Goal: Task Accomplishment & Management: Manage account settings

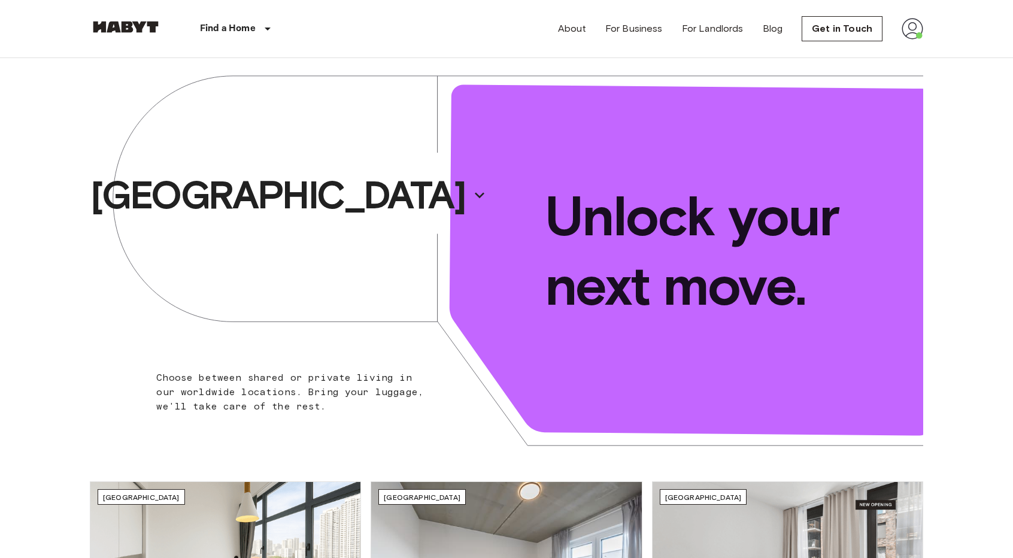
click at [905, 28] on img at bounding box center [913, 29] width 22 height 22
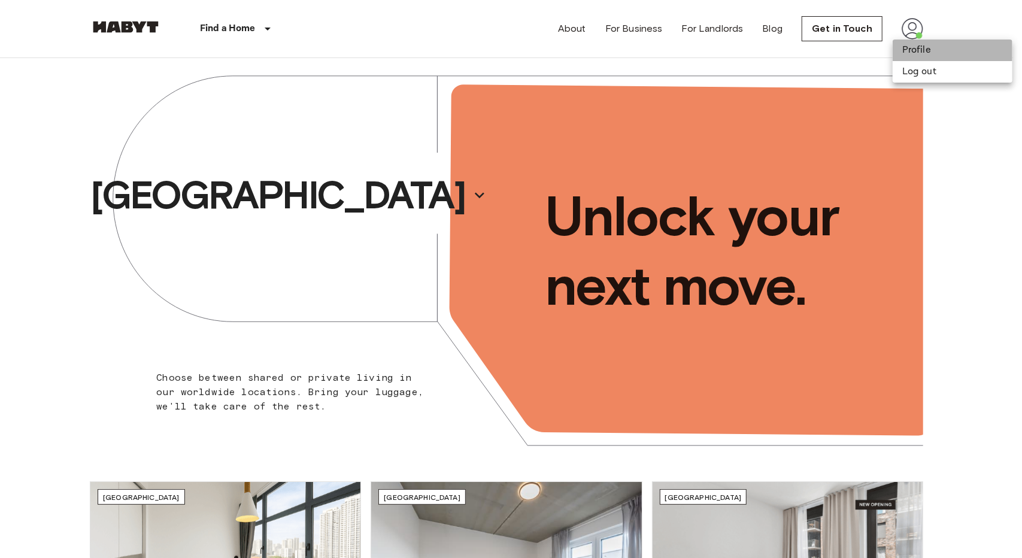
click at [906, 50] on li "Profile" at bounding box center [953, 51] width 120 height 22
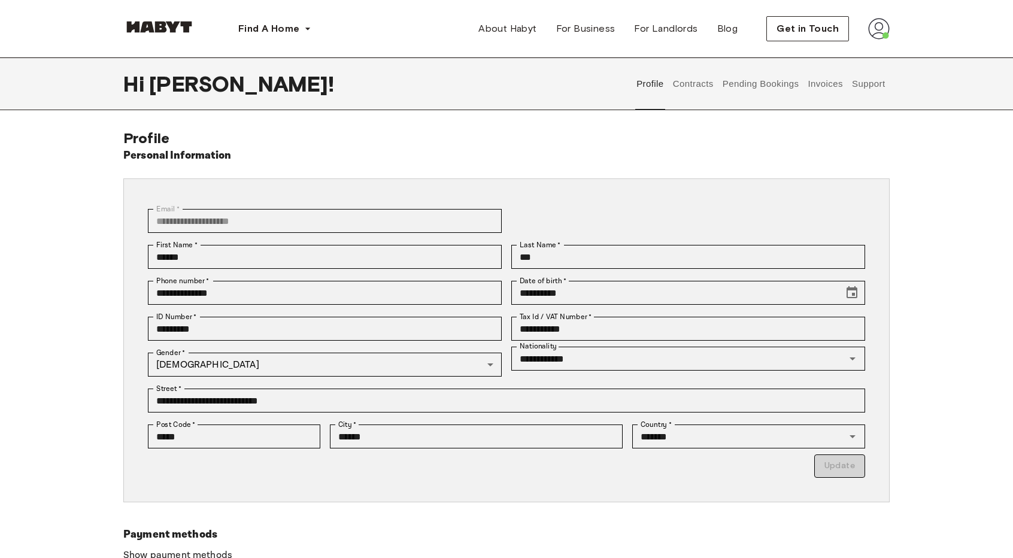
click at [703, 90] on button "Contracts" at bounding box center [693, 83] width 44 height 53
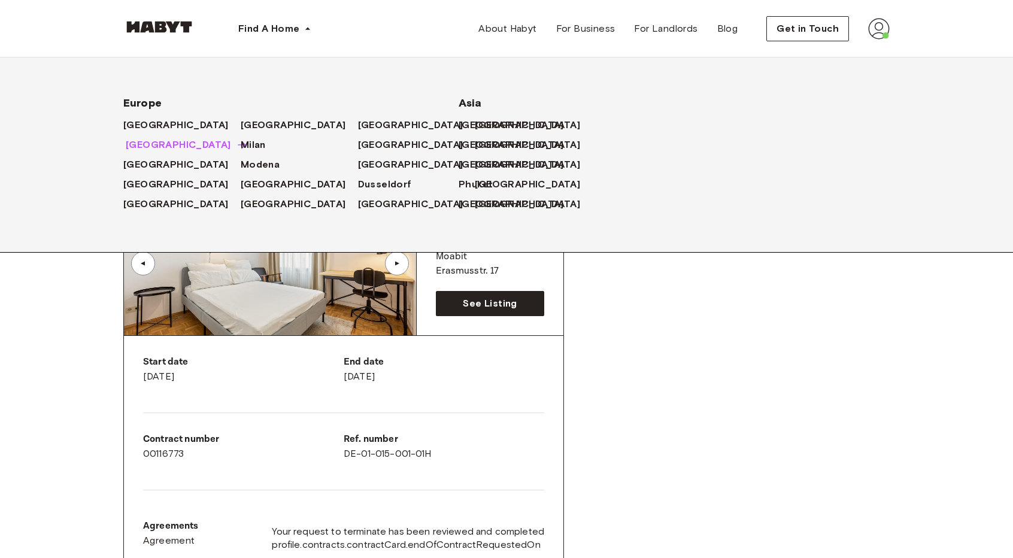
click at [141, 141] on span "[GEOGRAPHIC_DATA]" at bounding box center [178, 145] width 105 height 14
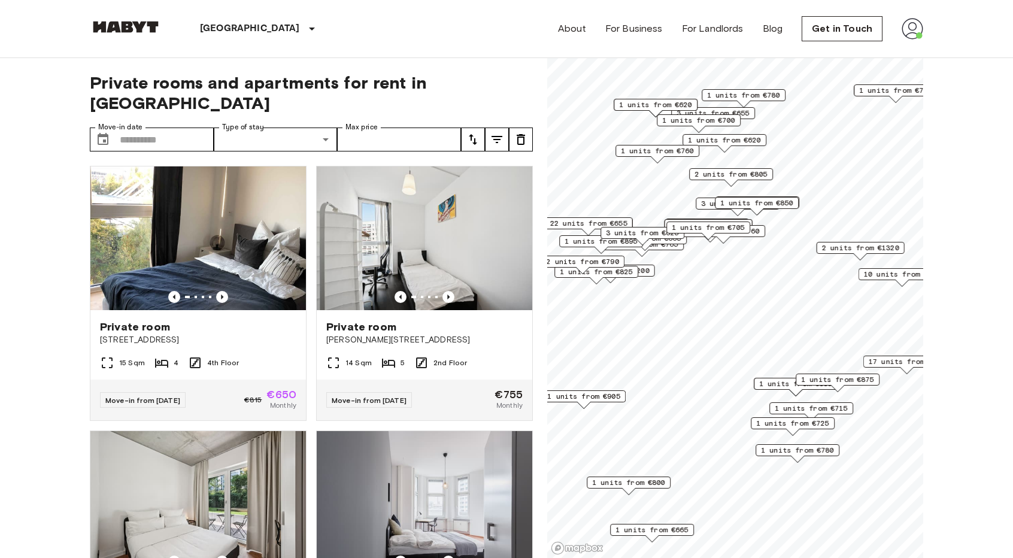
click at [599, 260] on span "2 units from €790" at bounding box center [582, 261] width 73 height 11
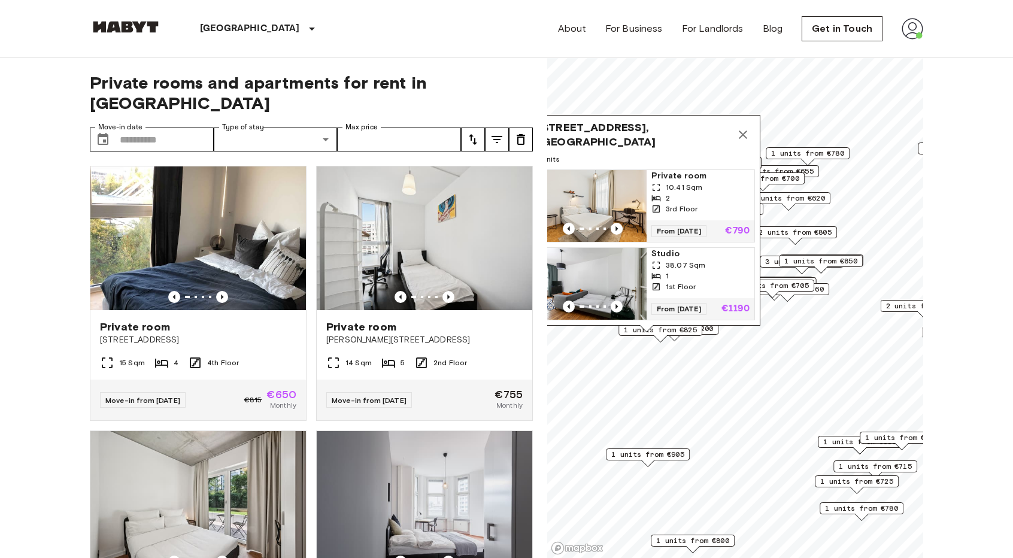
click at [748, 130] on icon "Map marker" at bounding box center [743, 135] width 14 height 14
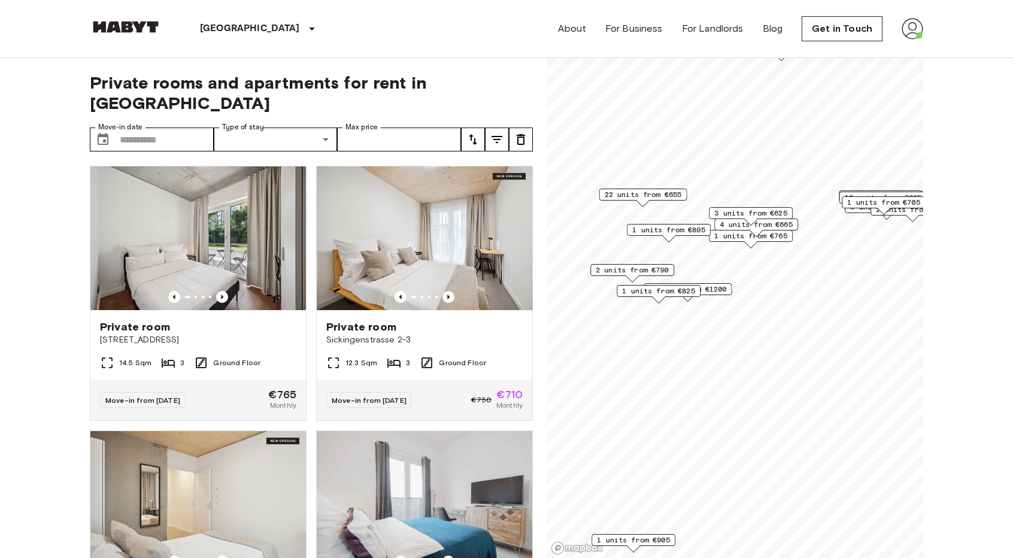
click at [654, 269] on span "2 units from €790" at bounding box center [632, 270] width 73 height 11
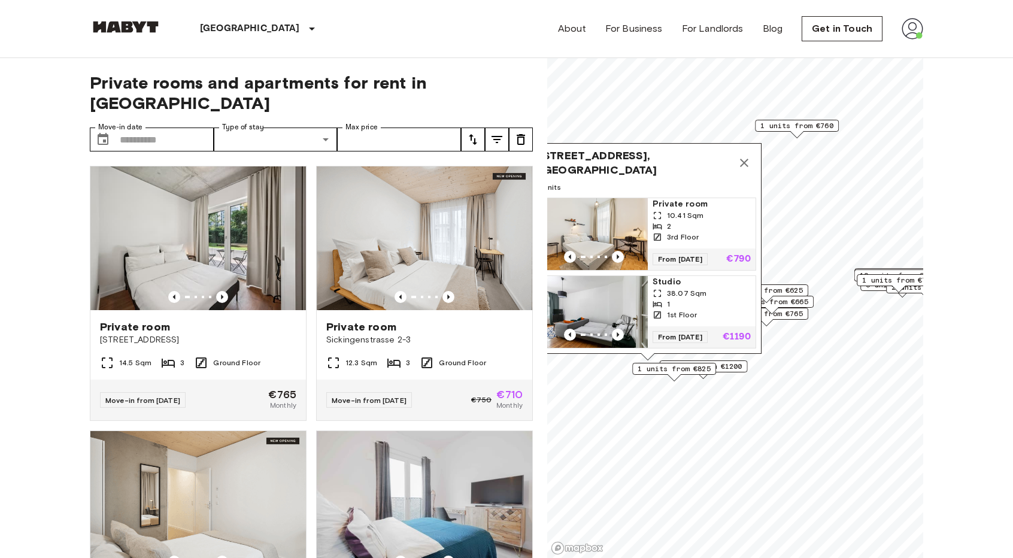
click at [745, 159] on icon "Map marker" at bounding box center [744, 163] width 8 height 8
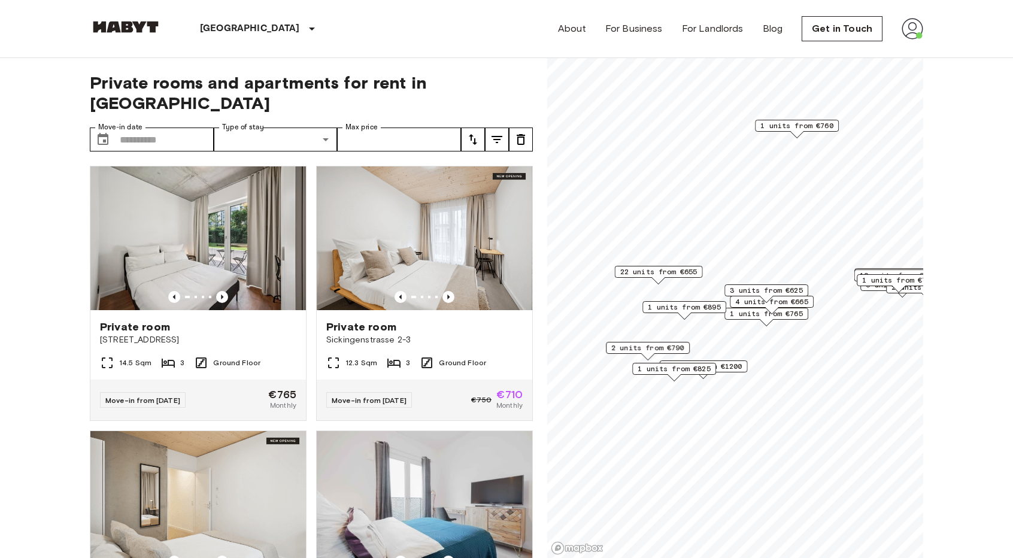
click at [915, 32] on img at bounding box center [913, 29] width 22 height 22
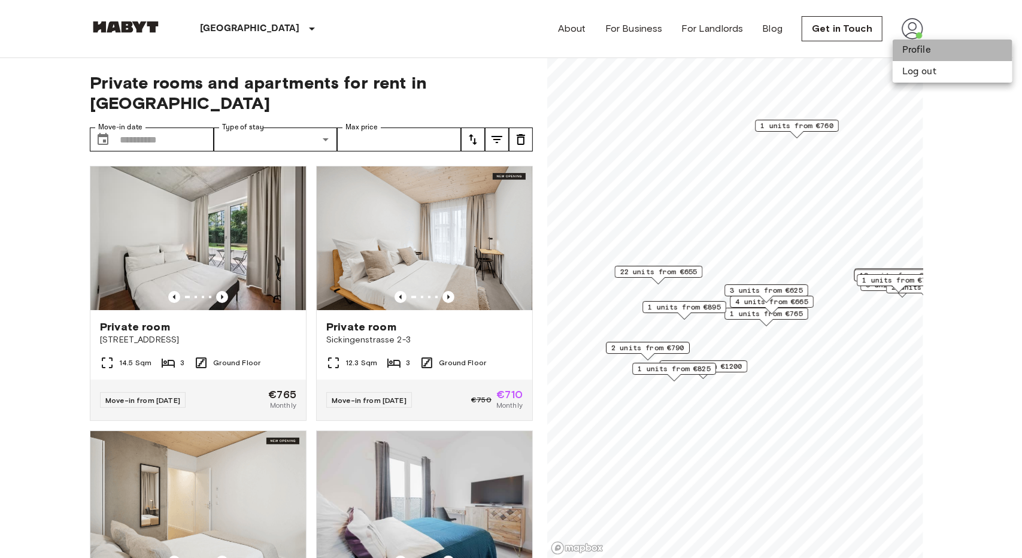
click at [906, 51] on li "Profile" at bounding box center [953, 51] width 120 height 22
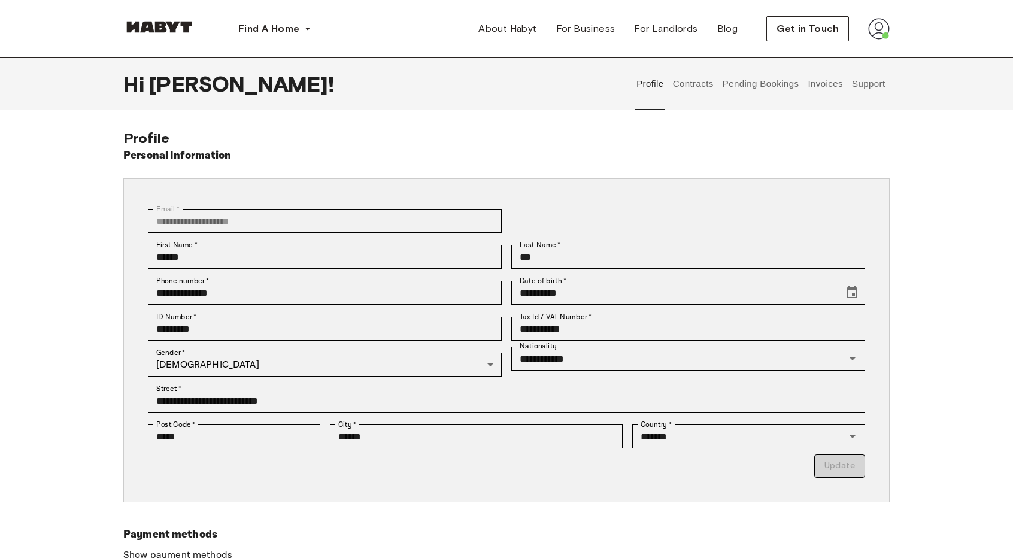
click at [684, 86] on button "Contracts" at bounding box center [693, 83] width 44 height 53
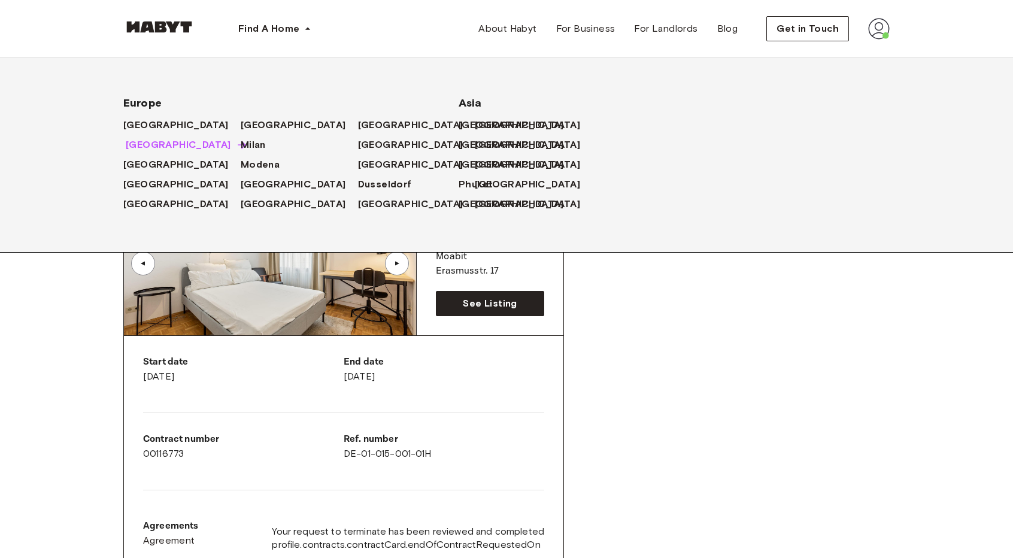
click at [132, 147] on span "[GEOGRAPHIC_DATA]" at bounding box center [178, 145] width 105 height 14
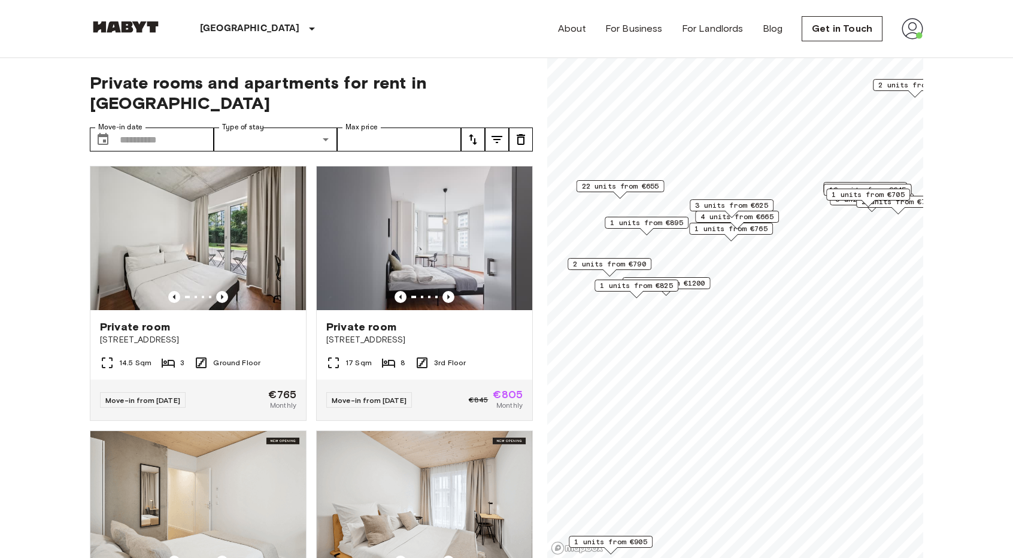
click at [646, 263] on span "2 units from €790" at bounding box center [609, 264] width 73 height 11
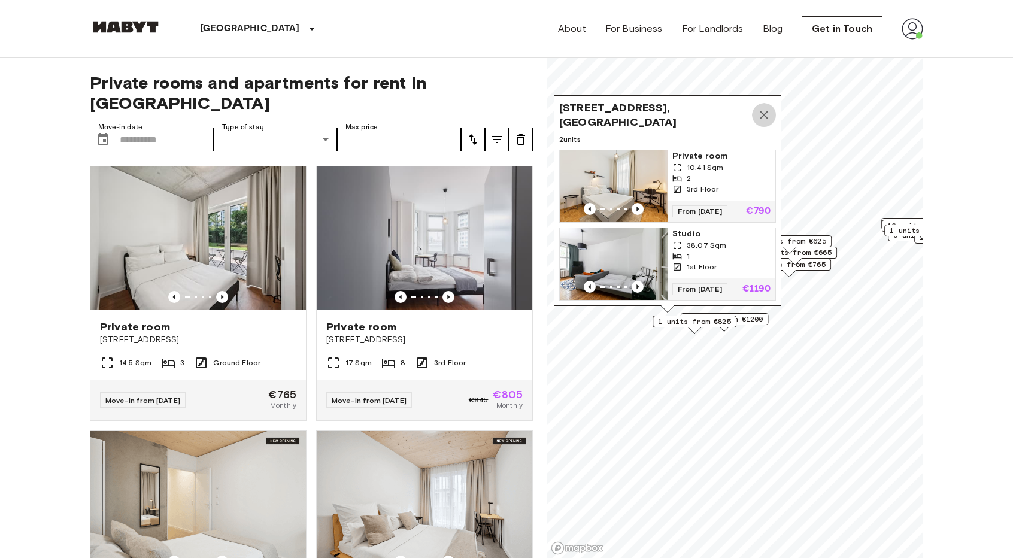
click at [768, 108] on icon "Map marker" at bounding box center [764, 115] width 14 height 14
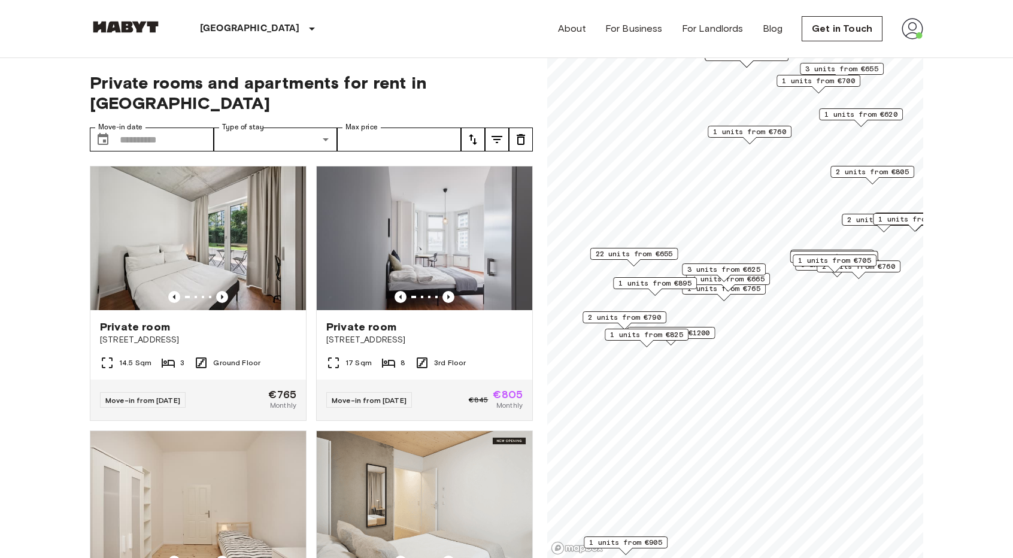
click at [908, 34] on img at bounding box center [913, 29] width 22 height 22
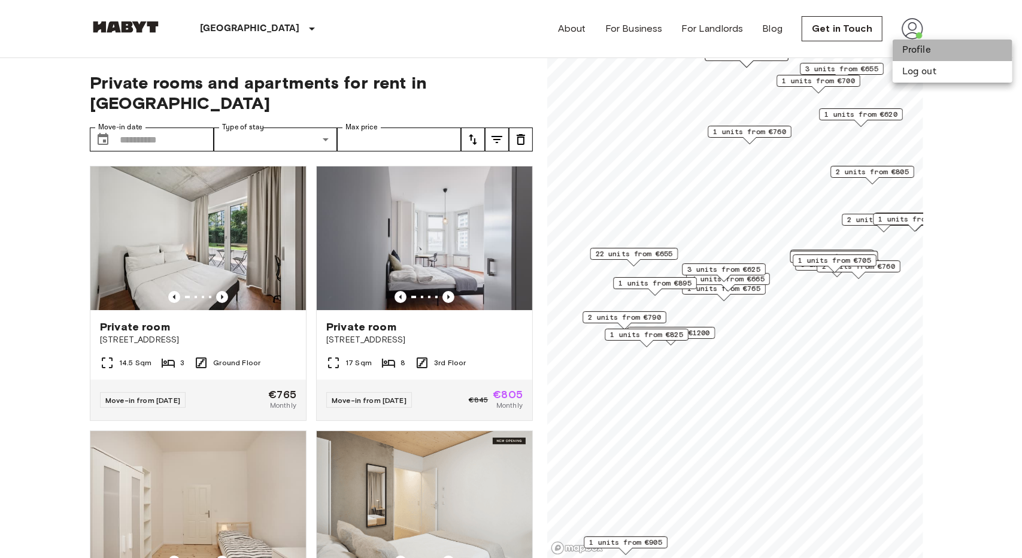
click at [900, 54] on li "Profile" at bounding box center [953, 51] width 120 height 22
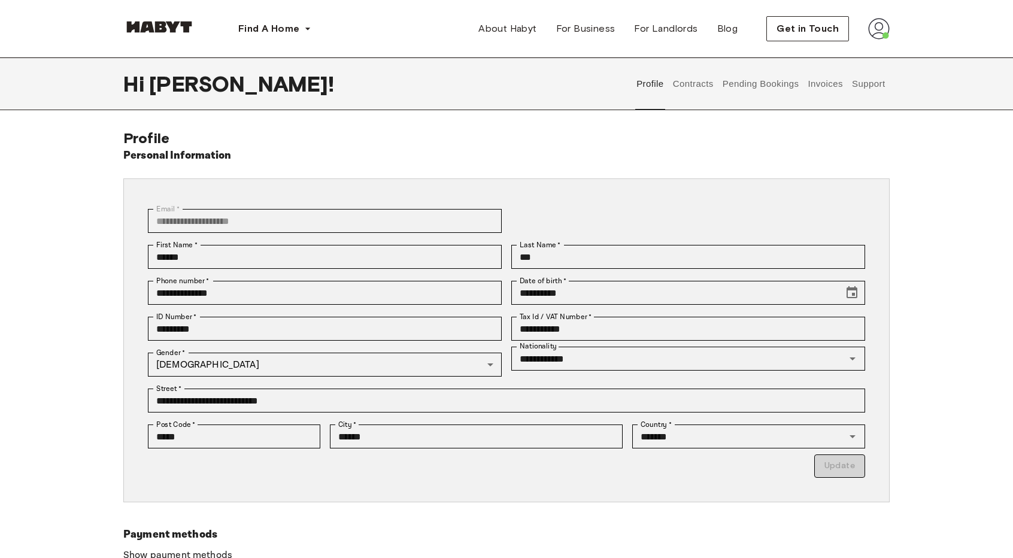
click at [760, 86] on button "Pending Bookings" at bounding box center [761, 83] width 80 height 53
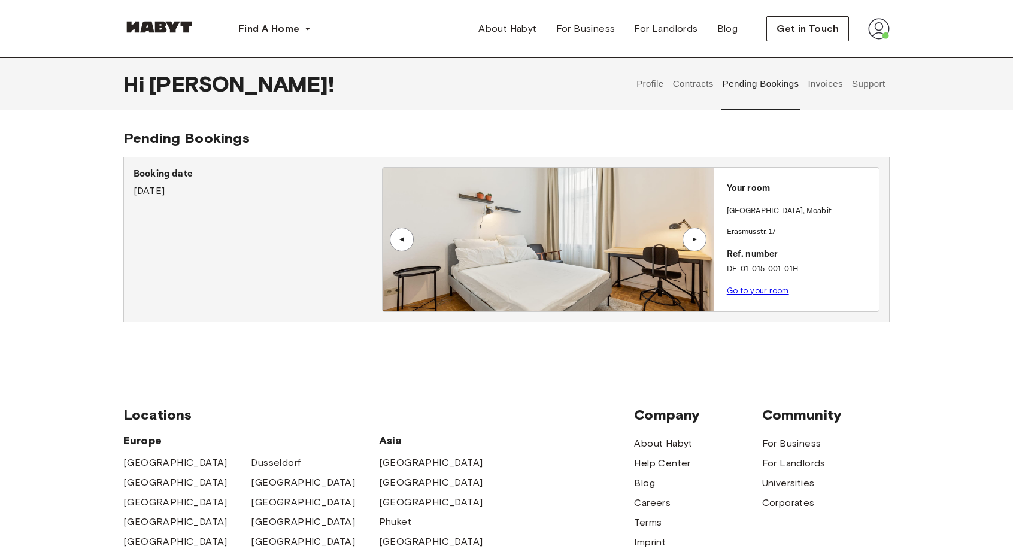
drag, startPoint x: 816, startPoint y: 82, endPoint x: 833, endPoint y: 147, distance: 67.0
click at [833, 147] on div "Hi [PERSON_NAME] ! Profile Contracts Pending Bookings Invoices Support Pending …" at bounding box center [506, 207] width 1013 height 301
click at [827, 87] on button "Invoices" at bounding box center [826, 83] width 38 height 53
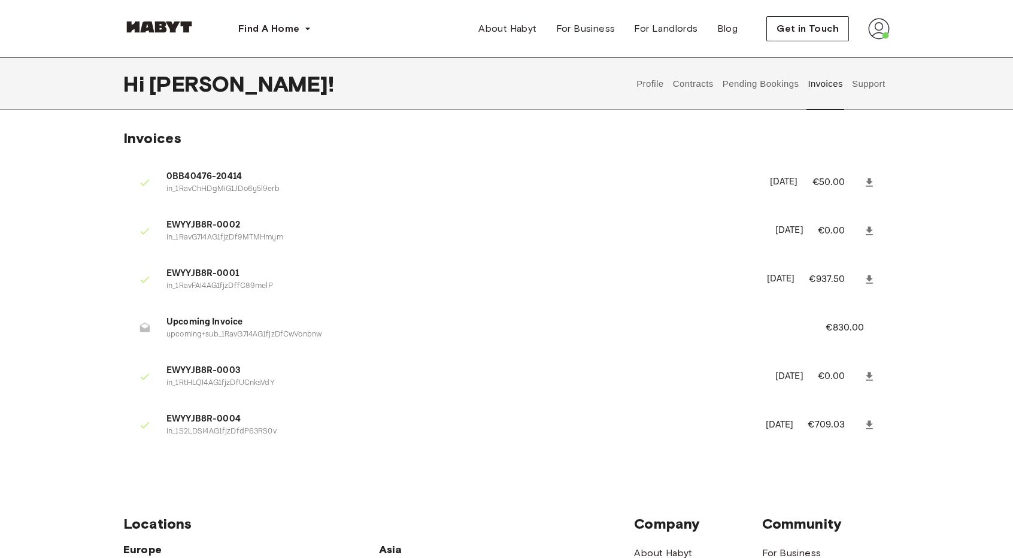
click at [853, 87] on button "Support" at bounding box center [868, 83] width 37 height 53
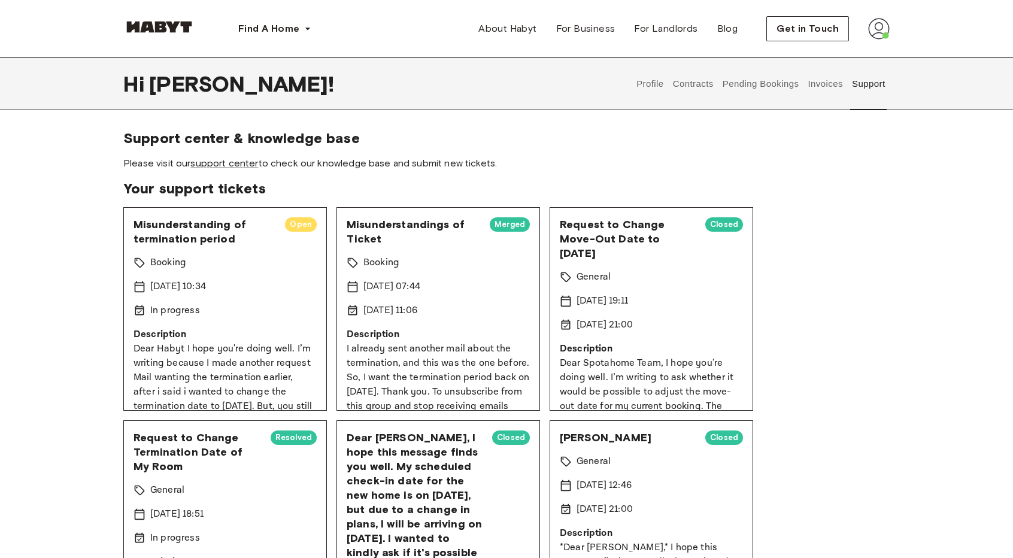
click at [703, 84] on button "Contracts" at bounding box center [693, 83] width 44 height 53
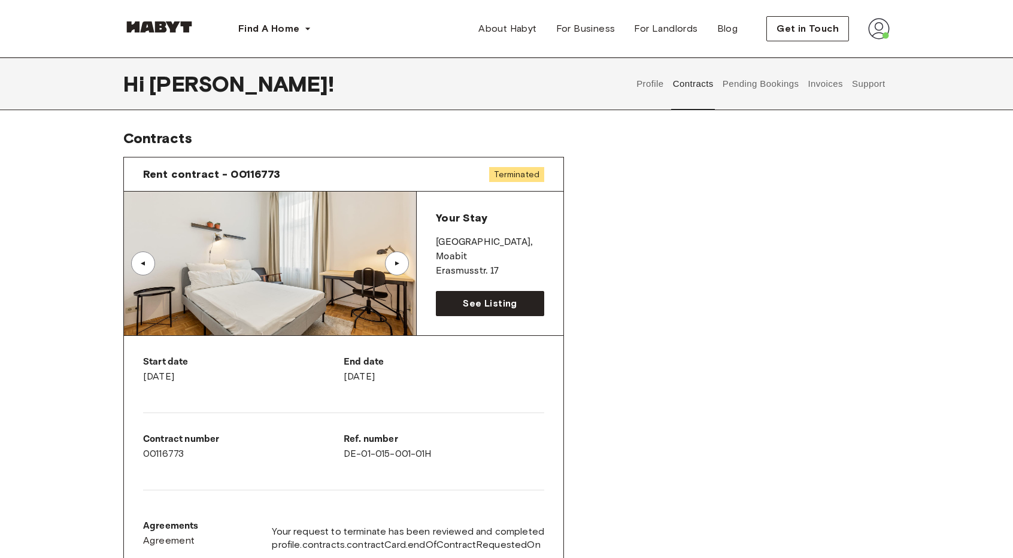
click at [829, 84] on button "Invoices" at bounding box center [826, 83] width 38 height 53
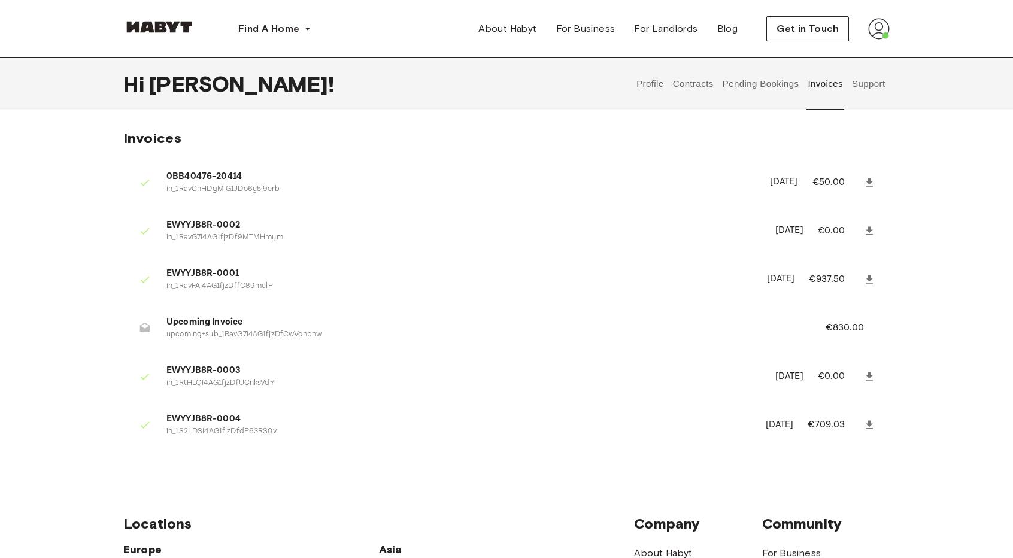
click at [778, 81] on button "Pending Bookings" at bounding box center [761, 83] width 80 height 53
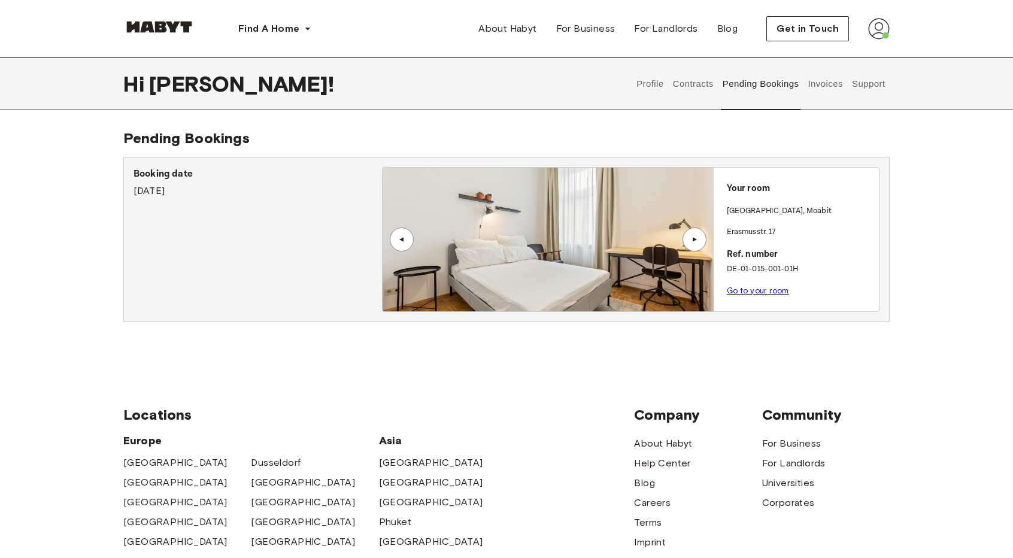
click at [863, 77] on button "Support" at bounding box center [868, 83] width 37 height 53
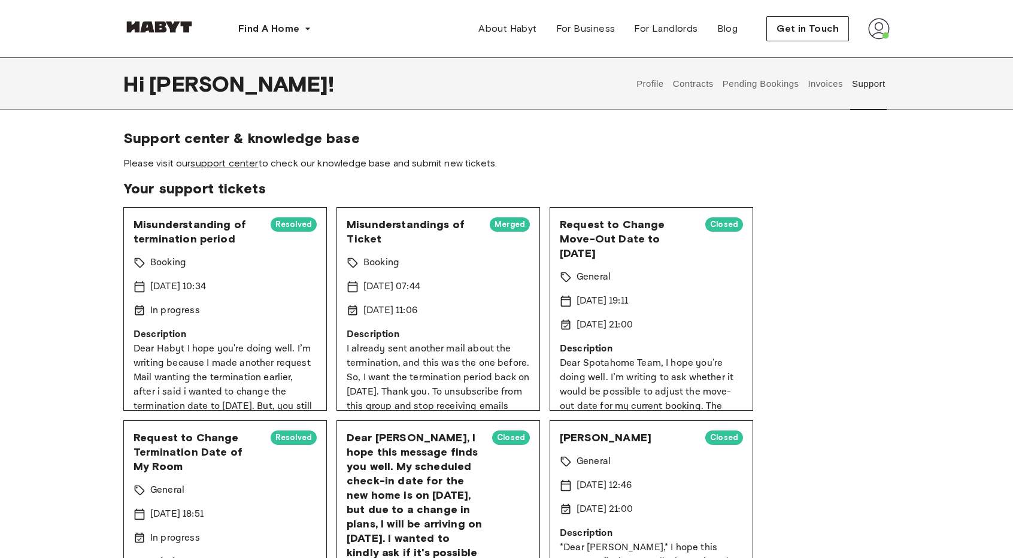
click at [815, 81] on button "Invoices" at bounding box center [826, 83] width 38 height 53
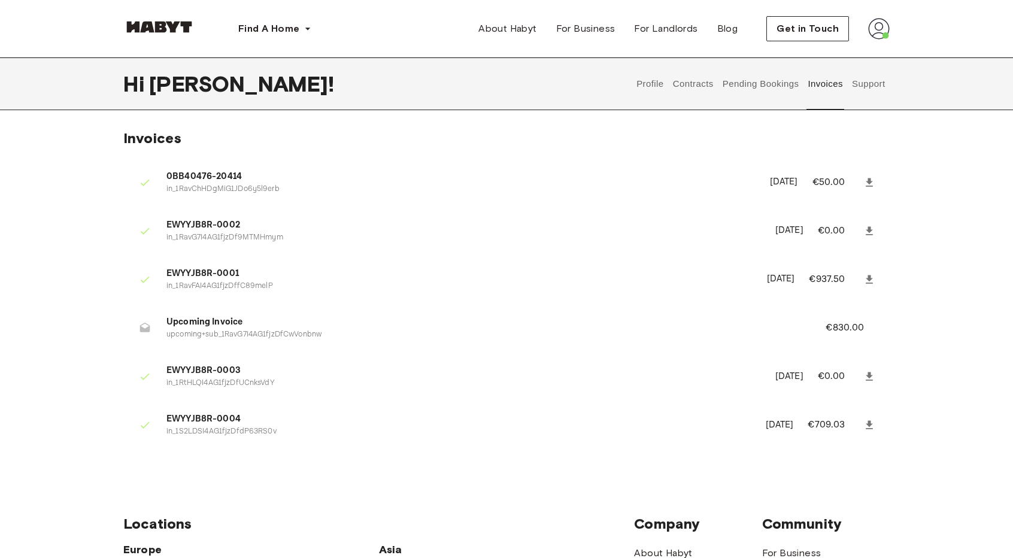
click at [762, 80] on button "Pending Bookings" at bounding box center [761, 83] width 80 height 53
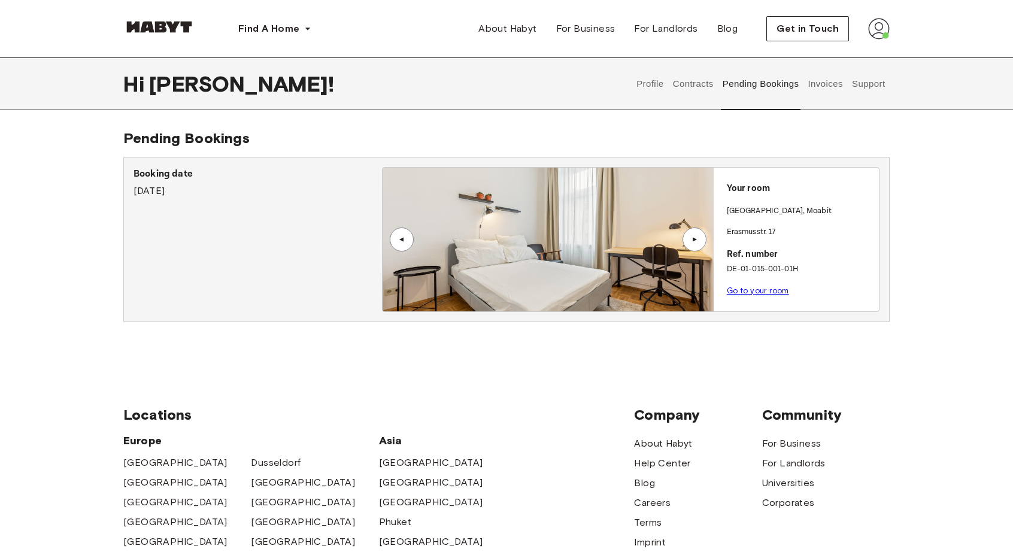
click at [692, 80] on button "Contracts" at bounding box center [693, 83] width 44 height 53
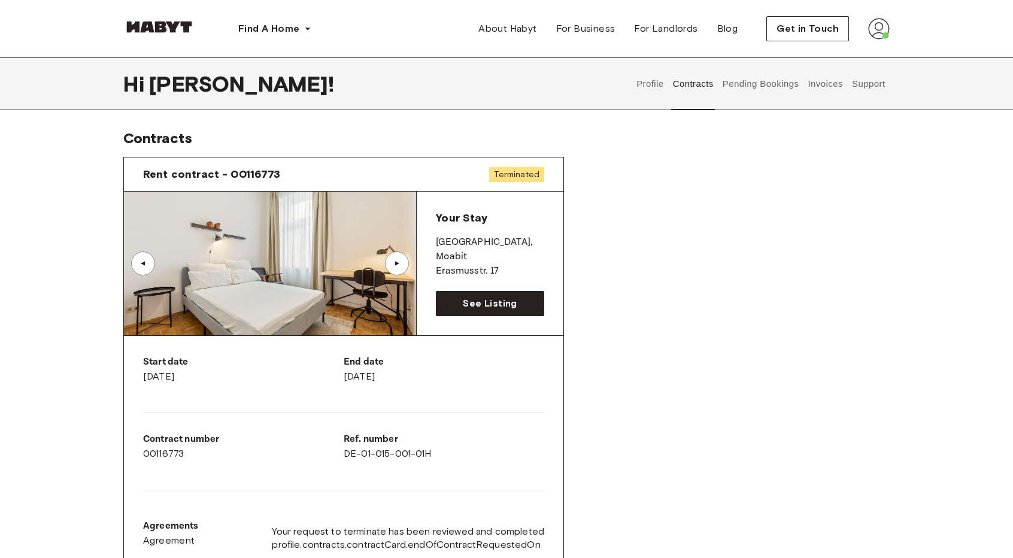
click at [647, 83] on button "Profile" at bounding box center [650, 83] width 31 height 53
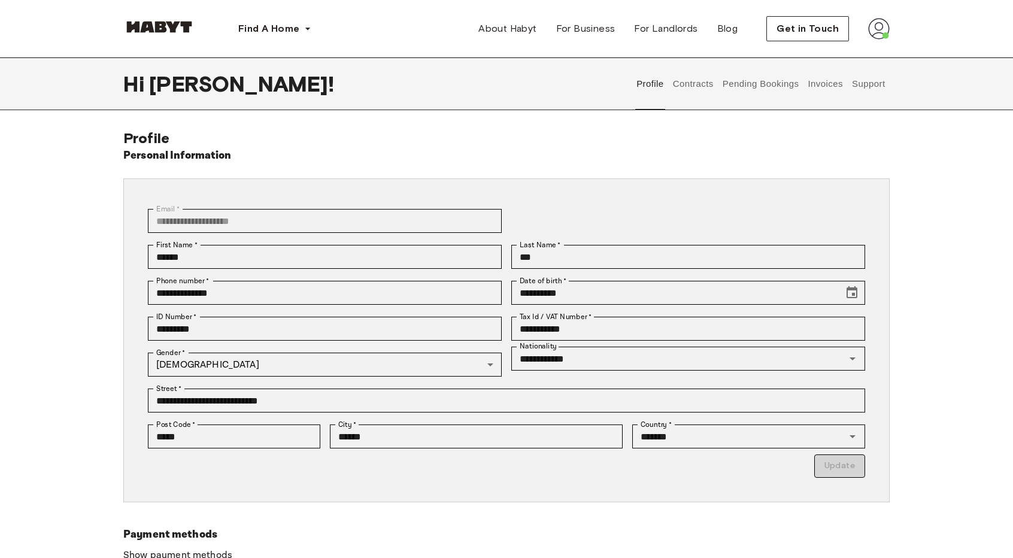
click at [698, 86] on button "Contracts" at bounding box center [693, 83] width 44 height 53
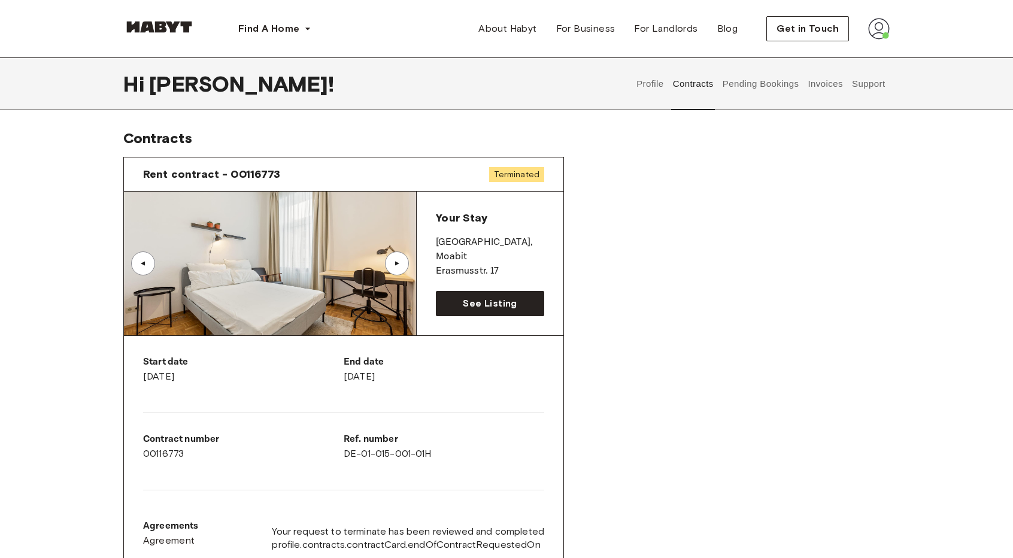
click at [764, 83] on button "Pending Bookings" at bounding box center [761, 83] width 80 height 53
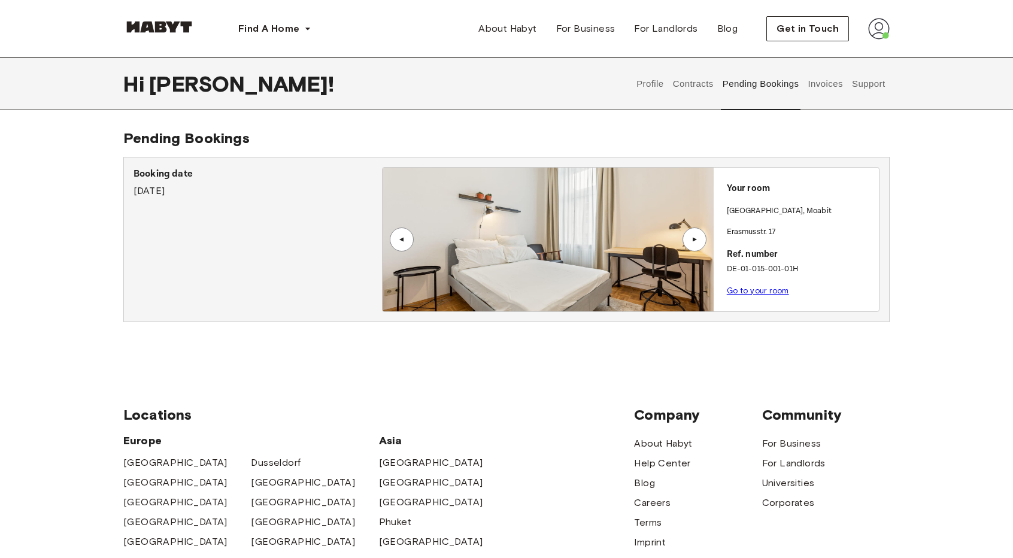
click at [815, 82] on button "Invoices" at bounding box center [826, 83] width 38 height 53
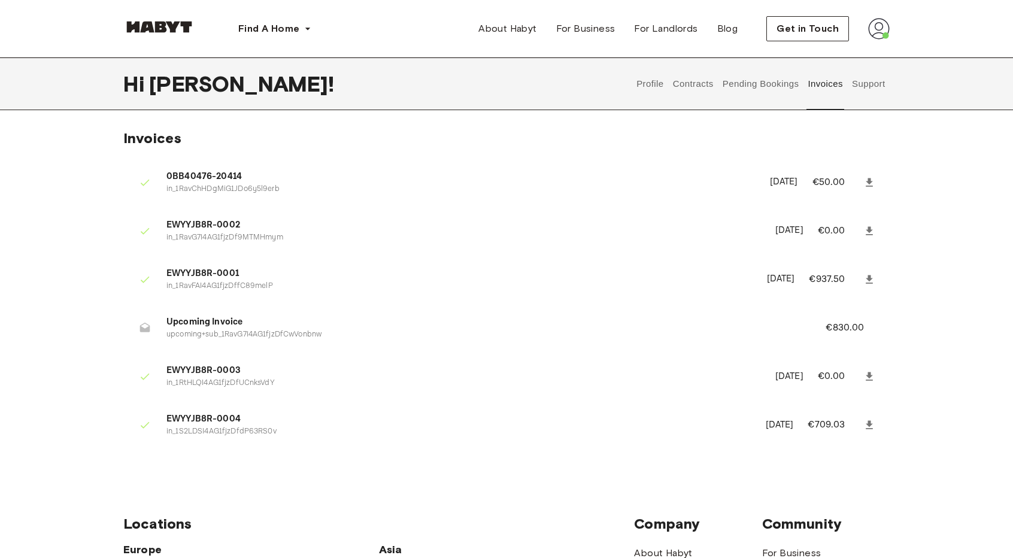
click at [782, 83] on button "Pending Bookings" at bounding box center [761, 83] width 80 height 53
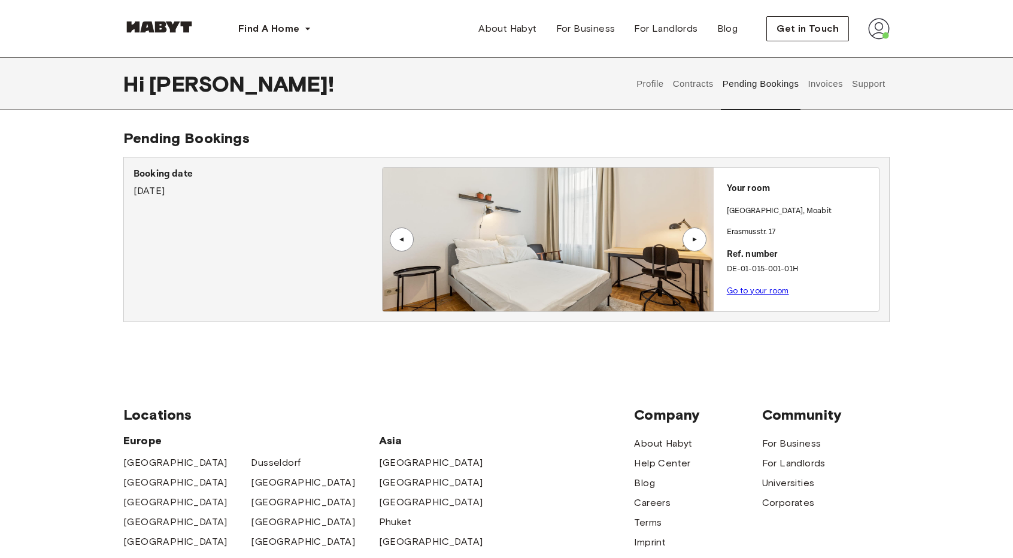
click at [691, 87] on button "Contracts" at bounding box center [693, 83] width 44 height 53
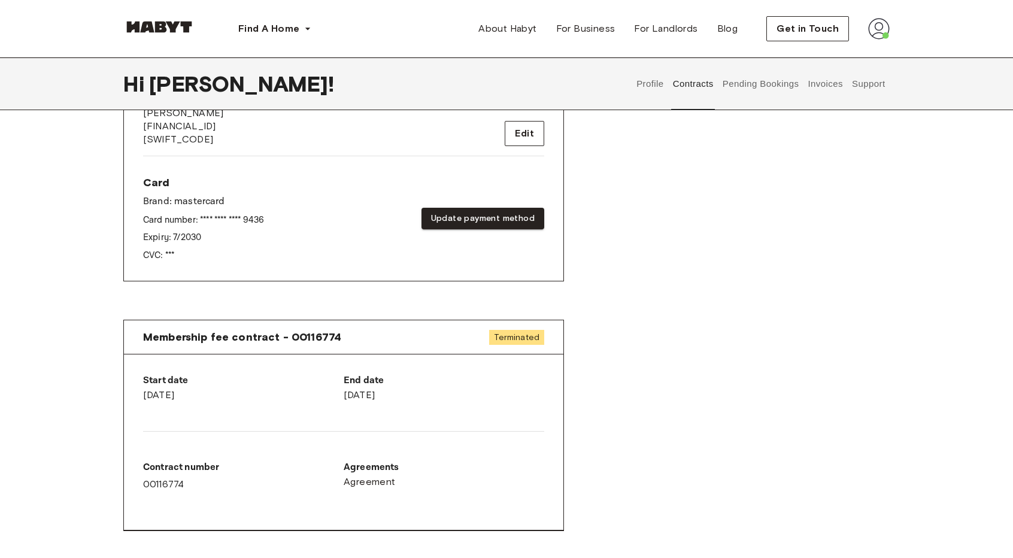
scroll to position [539, 0]
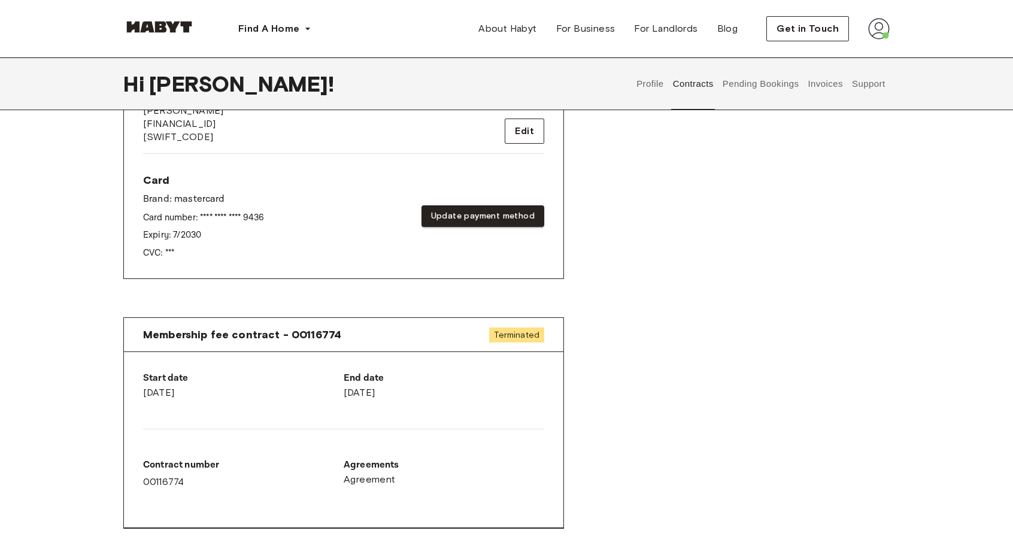
click at [723, 398] on div "Membership fee contract - 00116774 Terminated Start date August 7th, 2025 End d…" at bounding box center [506, 433] width 766 height 250
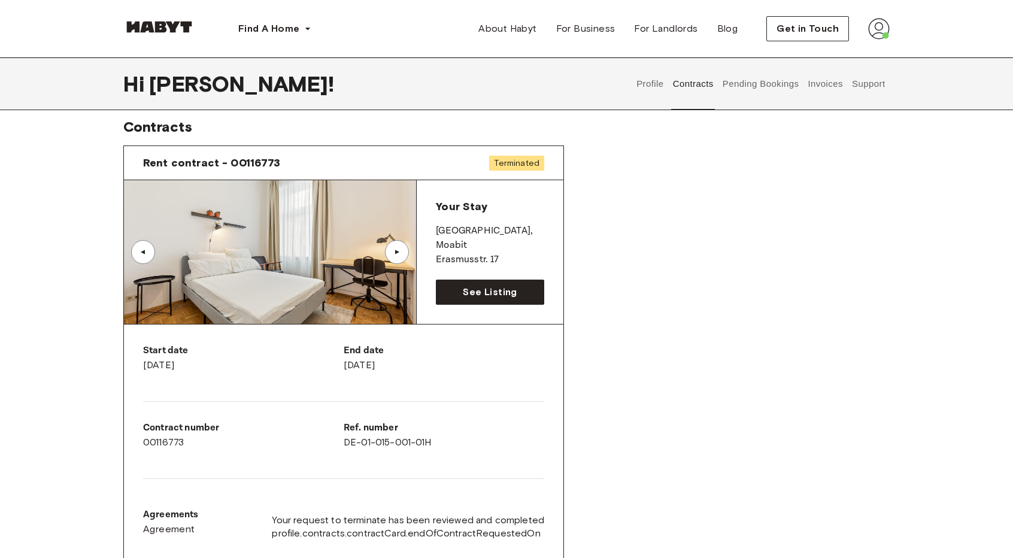
scroll to position [0, 0]
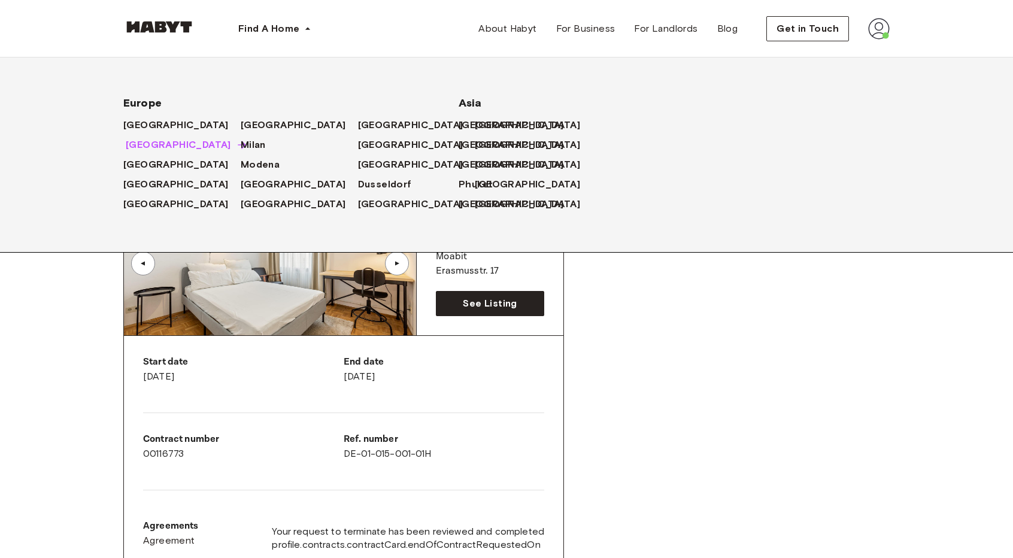
click at [140, 143] on span "[GEOGRAPHIC_DATA]" at bounding box center [178, 145] width 105 height 14
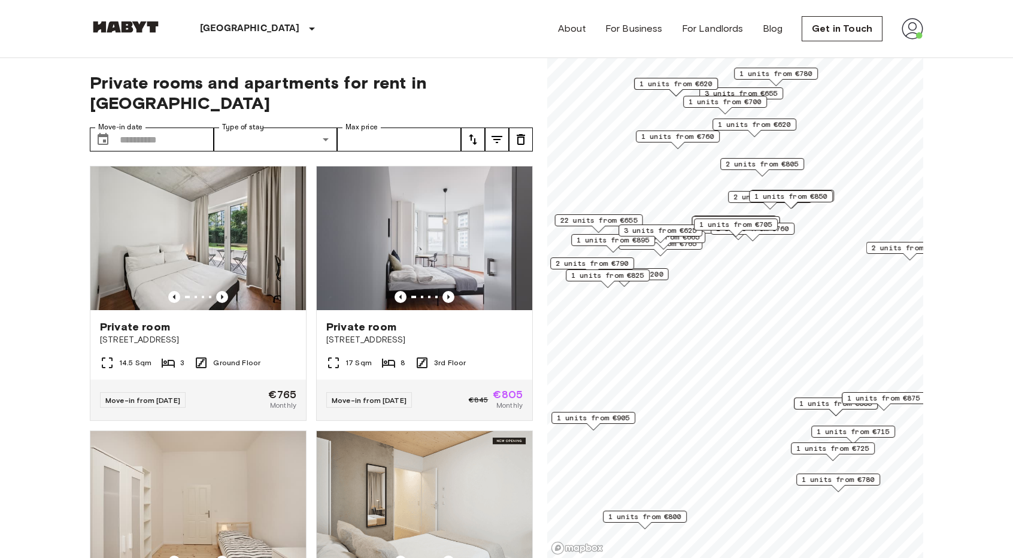
click at [608, 264] on span "2 units from €790" at bounding box center [592, 263] width 73 height 11
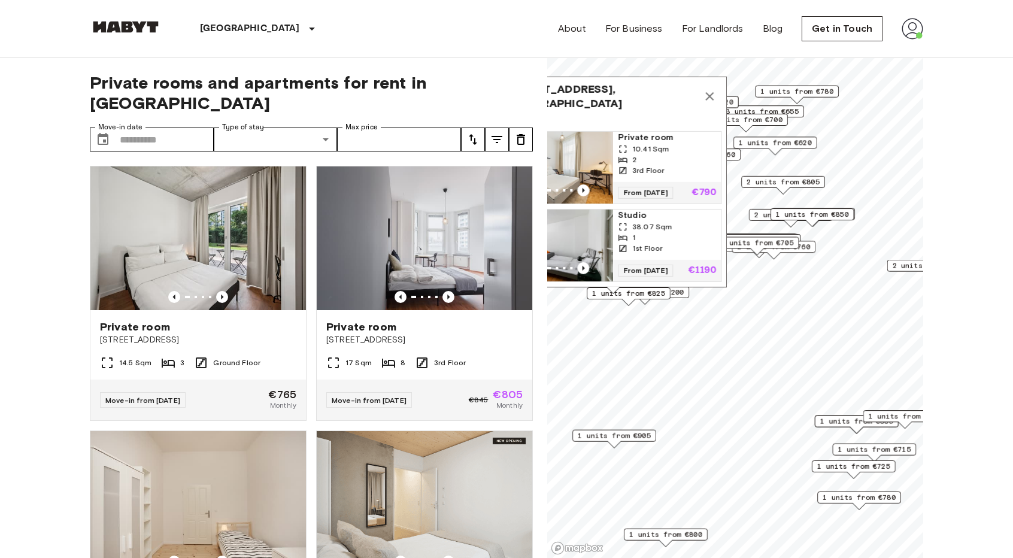
drag, startPoint x: 756, startPoint y: 114, endPoint x: 762, endPoint y: 123, distance: 10.7
click at [762, 123] on span "1 units from €700" at bounding box center [746, 119] width 73 height 11
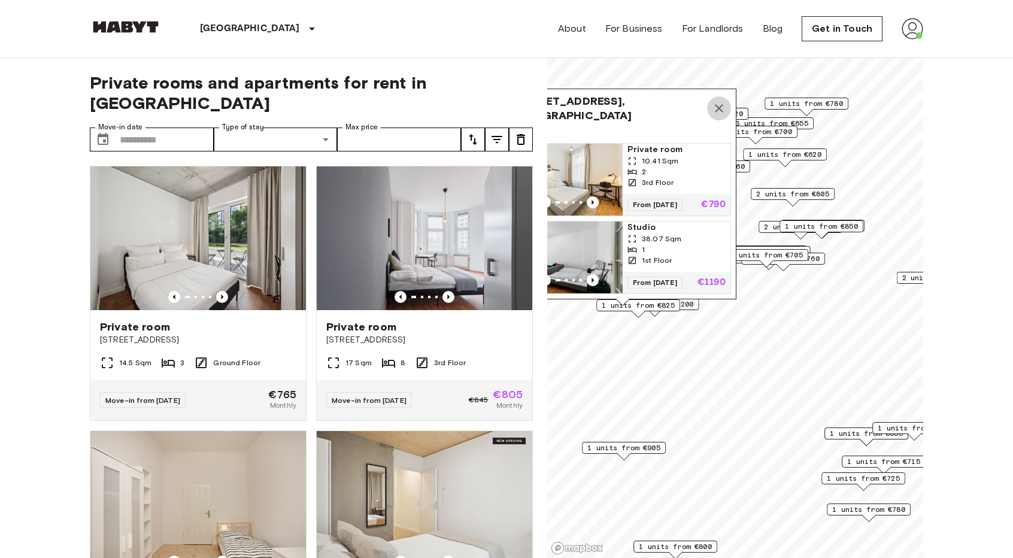
click at [718, 104] on icon "Map marker" at bounding box center [719, 108] width 8 height 8
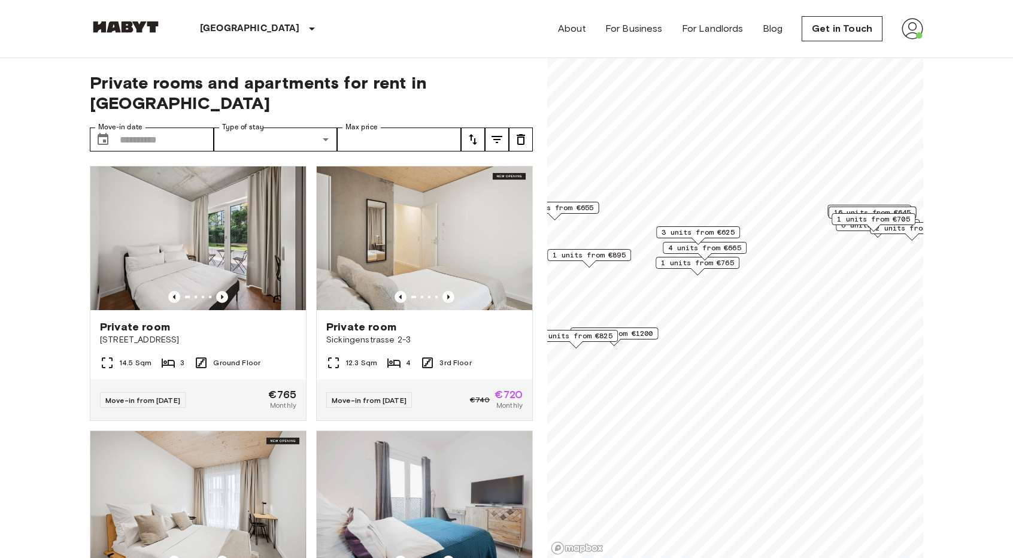
click at [701, 265] on span "1 units from €765" at bounding box center [697, 262] width 73 height 11
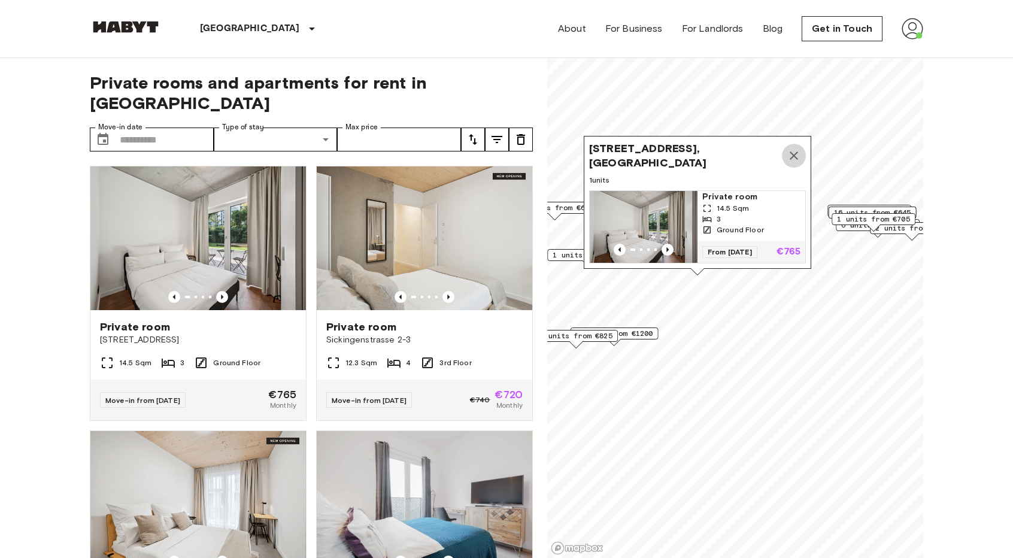
click at [798, 150] on icon "Map marker" at bounding box center [794, 155] width 14 height 14
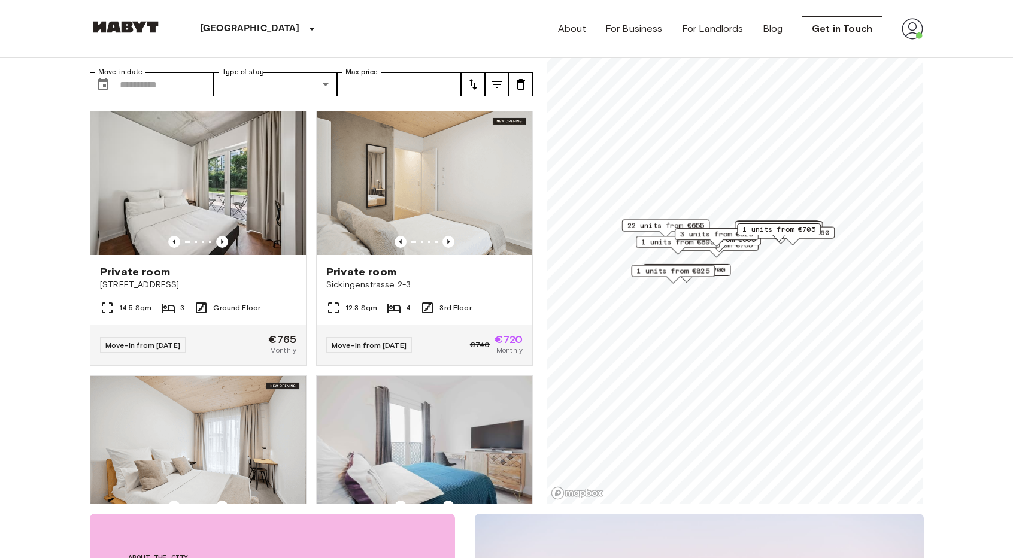
scroll to position [60, 0]
